Goal: Check status: Check status

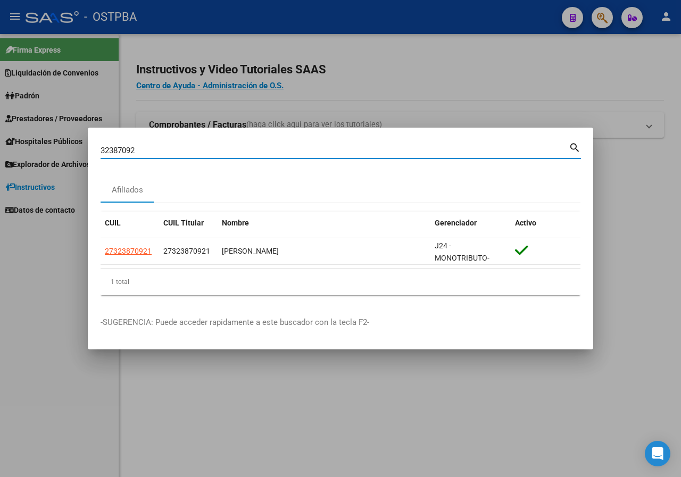
click at [153, 152] on input "32387092" at bounding box center [335, 151] width 468 height 10
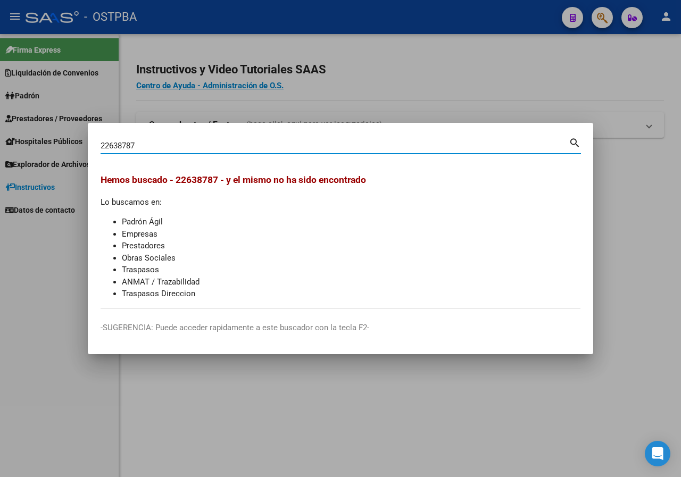
click at [176, 147] on input "22638787" at bounding box center [335, 146] width 468 height 10
paste input "9"
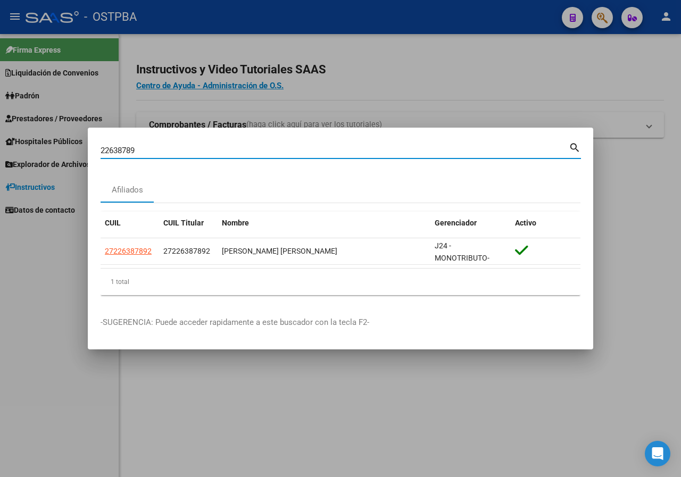
click at [150, 154] on input "22638789" at bounding box center [335, 151] width 468 height 10
paste input "34218231"
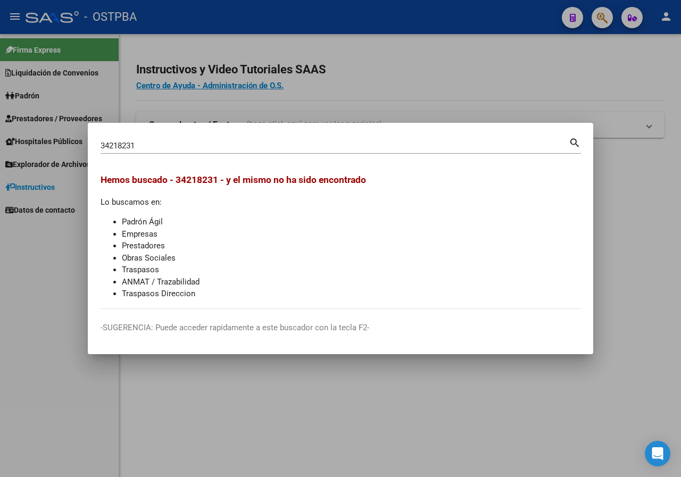
click at [146, 146] on input "34218231" at bounding box center [335, 146] width 468 height 10
paste input "2561201"
click at [148, 141] on input "25612011" at bounding box center [335, 146] width 468 height 10
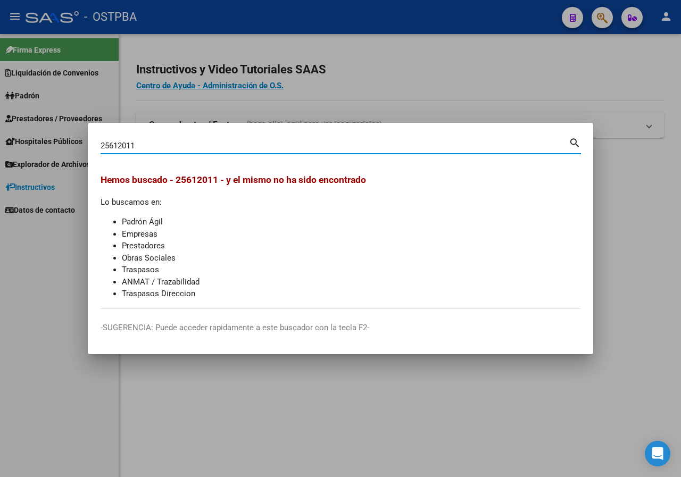
paste input "42023908"
type input "42023908"
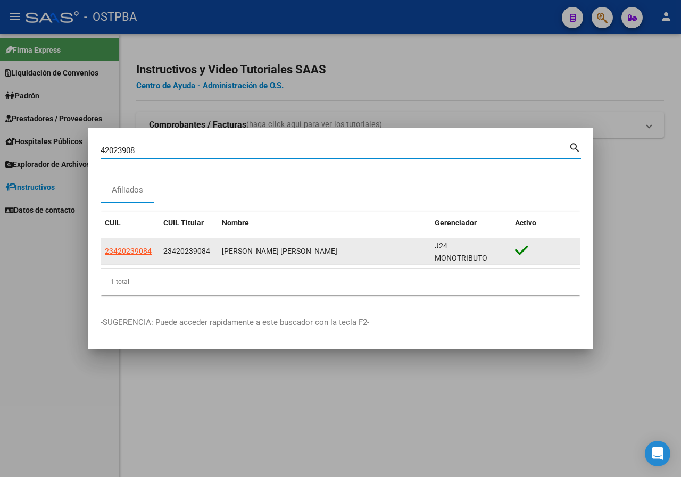
click at [153, 253] on datatable-body-cell "23420239084" at bounding box center [130, 251] width 59 height 26
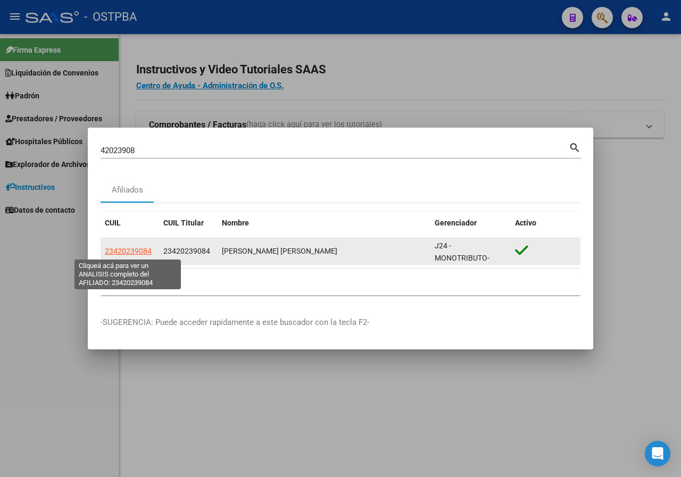
click at [149, 253] on span "23420239084" at bounding box center [128, 251] width 47 height 9
type textarea "23420239084"
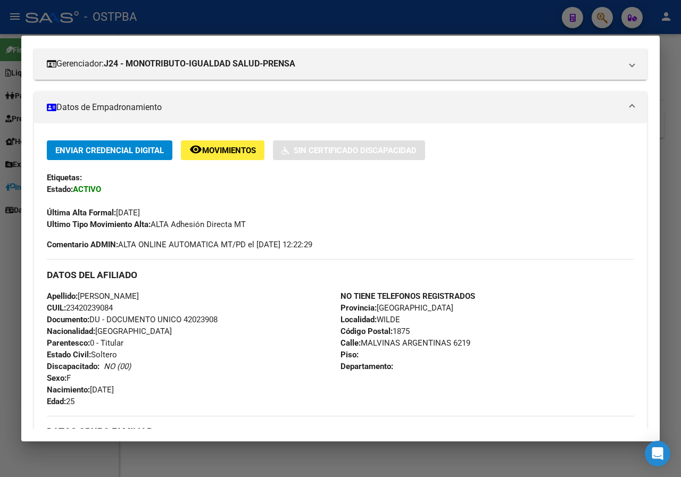
scroll to position [61, 0]
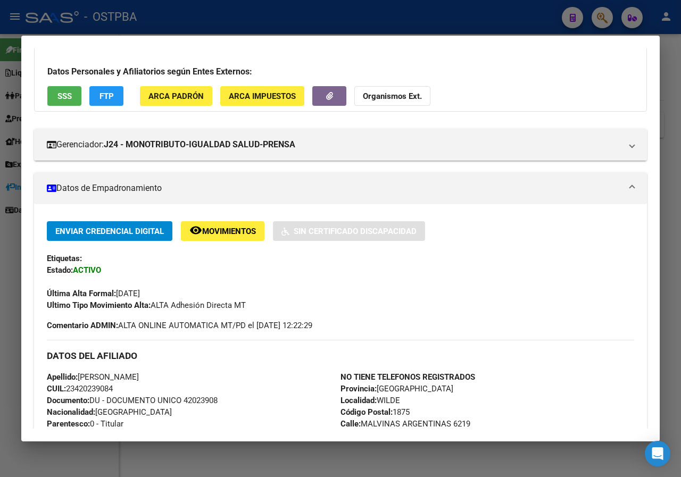
drag, startPoint x: 2, startPoint y: 186, endPoint x: 28, endPoint y: 176, distance: 28.3
click at [2, 186] on div at bounding box center [340, 238] width 681 height 477
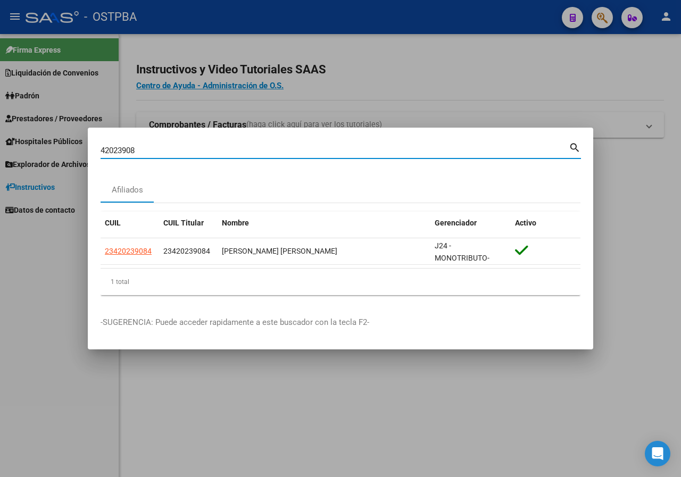
click at [148, 148] on input "42023908" at bounding box center [335, 151] width 468 height 10
paste input "37242686"
type input "37242686"
